Goal: Obtain resource: Obtain resource

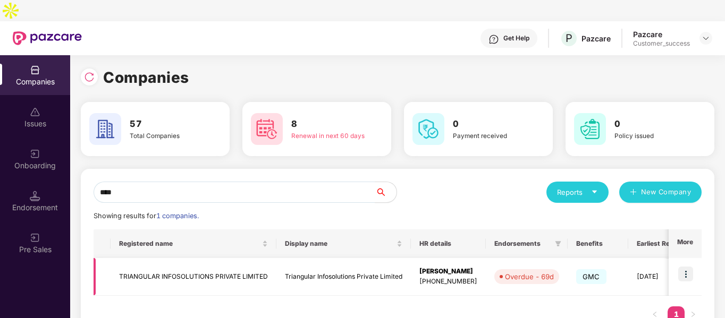
click at [183, 259] on td "TRIANGULAR INFOSOLUTIONS PRIVATE LIMITED" at bounding box center [194, 277] width 166 height 38
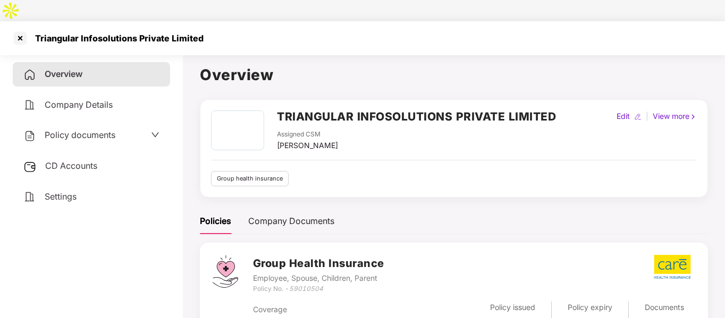
click at [60, 130] on span "Policy documents" at bounding box center [80, 135] width 71 height 11
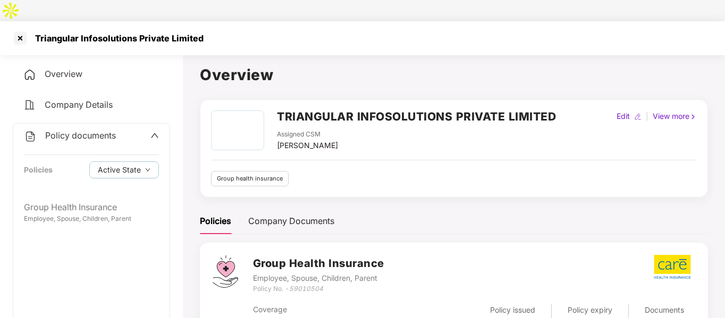
click at [58, 172] on div "Policy documents Policies Active State" at bounding box center [91, 160] width 156 height 72
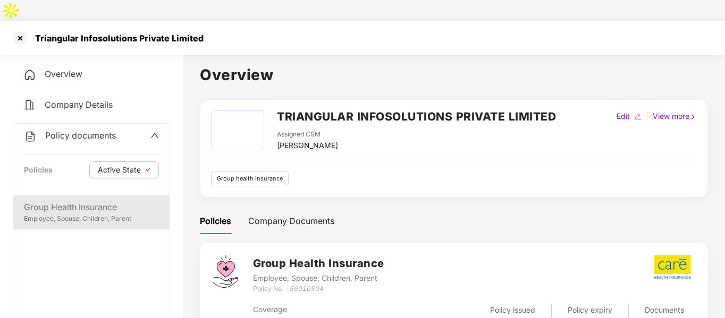
click at [58, 201] on div "Group Health Insurance" at bounding box center [91, 207] width 135 height 13
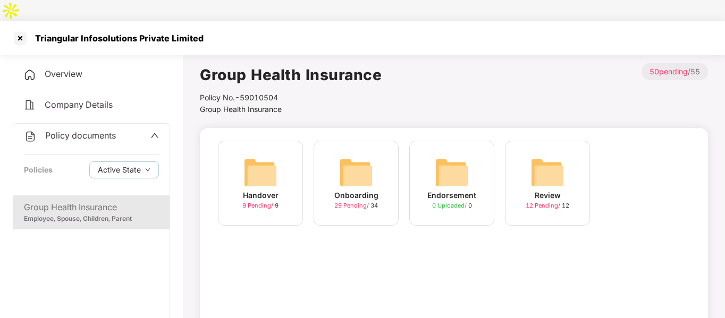
click at [362, 202] on span "29 Pending /" at bounding box center [352, 205] width 36 height 7
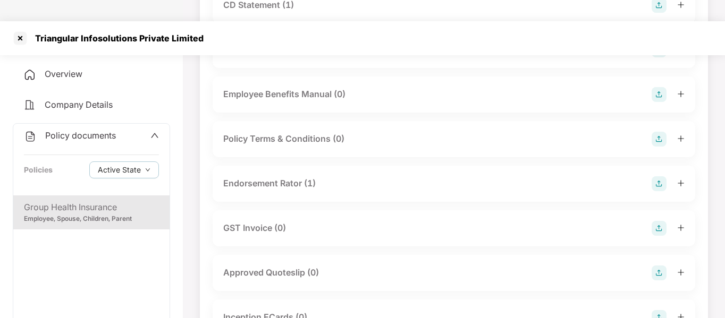
scroll to position [245, 0]
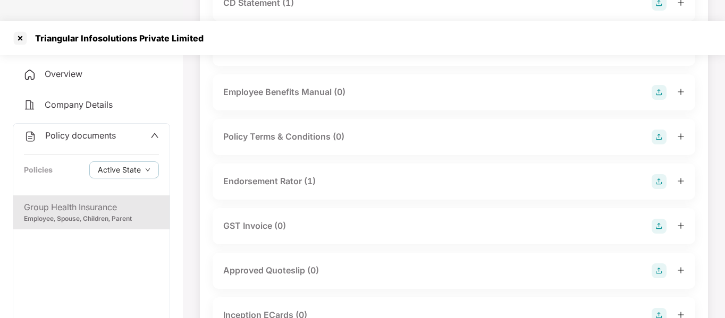
click at [547, 174] on div "Endorsement Rator (1)" at bounding box center [453, 181] width 461 height 15
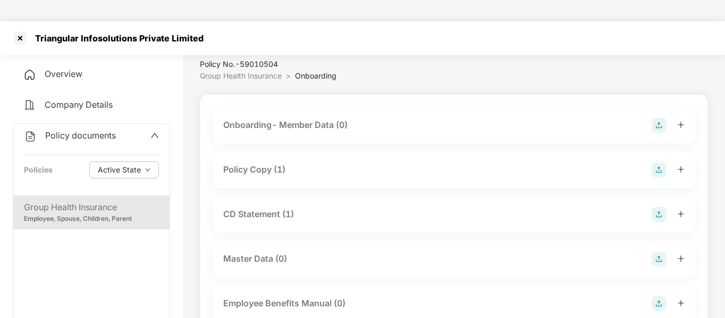
scroll to position [31, 0]
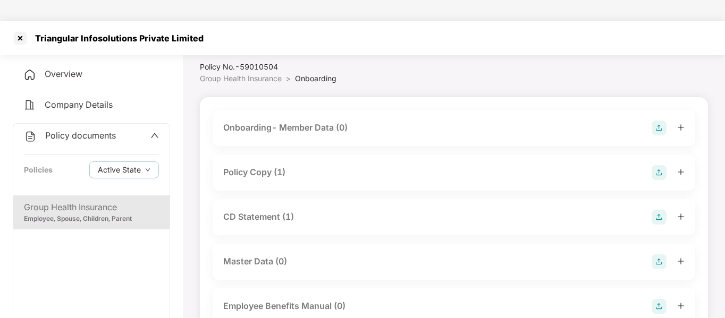
click at [284, 166] on div "Policy Copy (1)" at bounding box center [254, 172] width 62 height 13
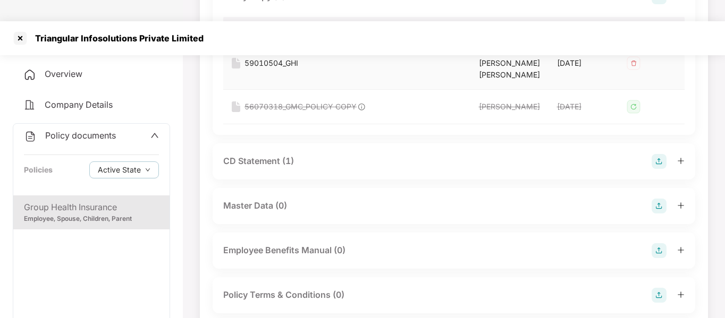
scroll to position [224, 0]
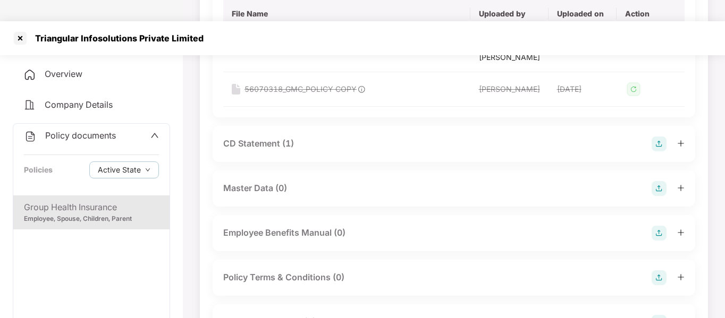
click at [310, 137] on div "CD Statement (1)" at bounding box center [453, 144] width 461 height 15
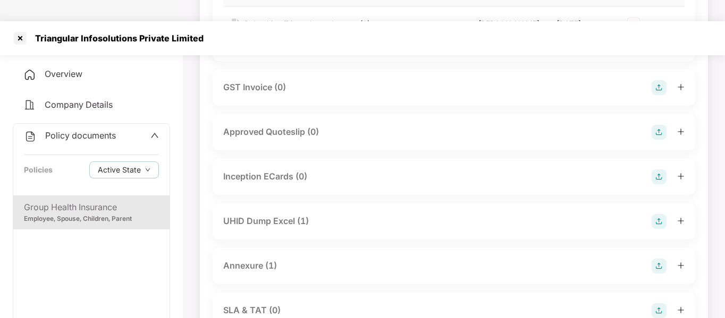
scroll to position [701, 0]
click at [260, 227] on div "UHID Dump Excel (1)" at bounding box center [266, 220] width 86 height 13
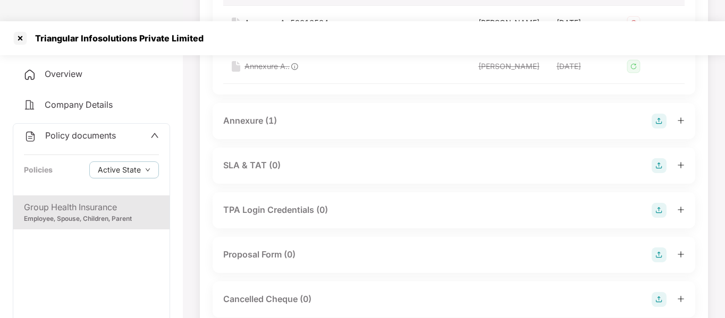
scroll to position [966, 0]
click at [290, 138] on div "Annexure (1)" at bounding box center [454, 120] width 482 height 36
click at [261, 126] on div "Annexure (1)" at bounding box center [250, 119] width 54 height 13
